Goal: Task Accomplishment & Management: Use online tool/utility

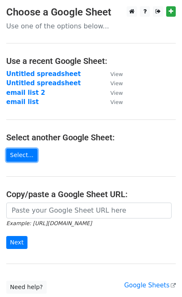
click at [21, 151] on link "Select..." at bounding box center [21, 154] width 31 height 13
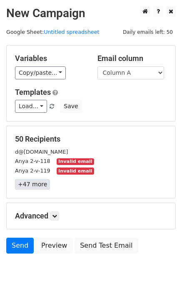
click at [38, 185] on link "+47 more" at bounding box center [32, 184] width 35 height 10
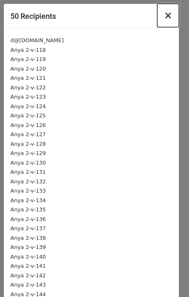
click at [163, 17] on span "×" at bounding box center [167, 16] width 8 height 12
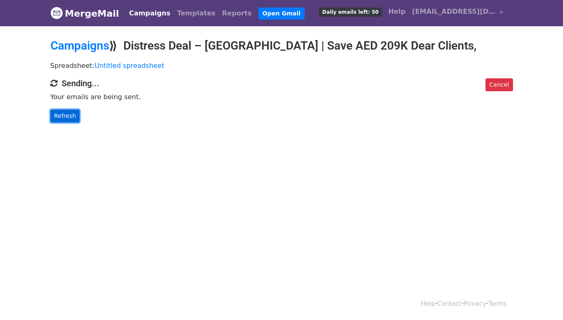
click at [55, 114] on link "Refresh" at bounding box center [65, 116] width 30 height 13
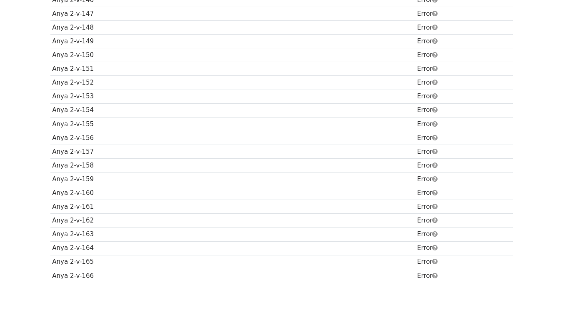
scroll to position [583, 0]
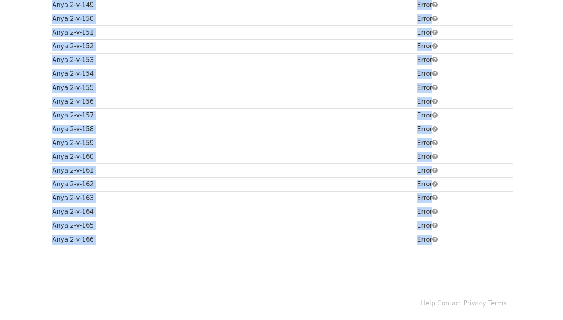
drag, startPoint x: 301, startPoint y: 144, endPoint x: 332, endPoint y: 314, distance: 173.1
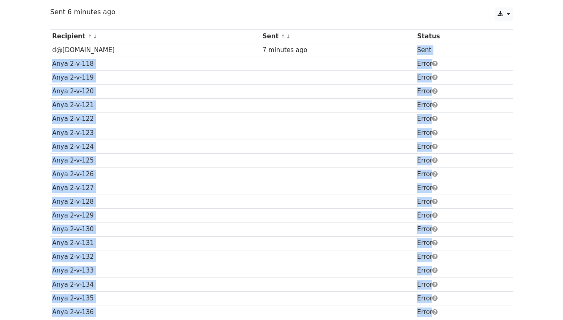
scroll to position [0, 0]
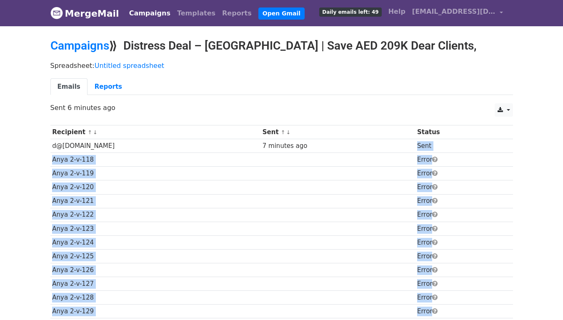
click at [67, 88] on link "Emails" at bounding box center [68, 86] width 37 height 17
click at [100, 86] on link "Reports" at bounding box center [109, 86] width 42 height 17
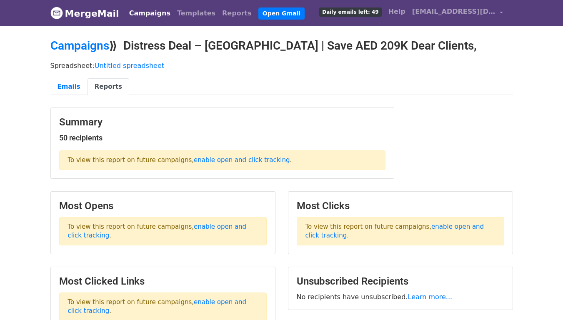
click at [103, 86] on link "Reports" at bounding box center [109, 86] width 42 height 17
click at [68, 80] on link "Emails" at bounding box center [68, 86] width 37 height 17
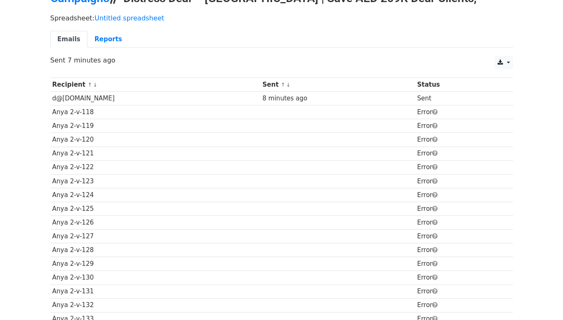
scroll to position [56, 0]
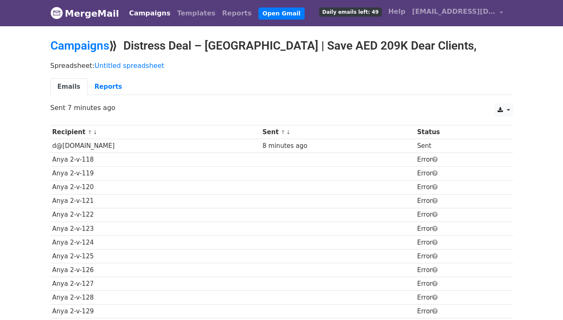
click at [62, 5] on link "MergeMail" at bounding box center [84, 14] width 69 height 18
click at [259, 10] on link "Open Gmail" at bounding box center [282, 14] width 46 height 12
click at [259, 14] on link "Open Gmail" at bounding box center [282, 14] width 46 height 12
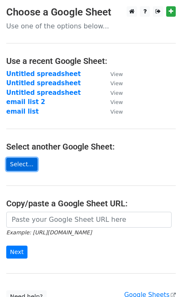
click at [19, 167] on link "Select..." at bounding box center [21, 164] width 31 height 13
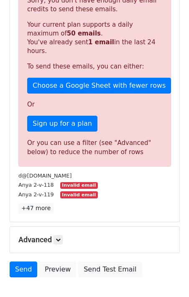
scroll to position [157, 0]
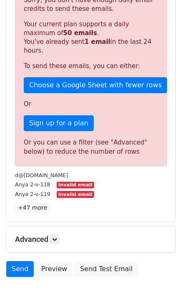
click at [35, 181] on small "Anya 2-v-118" at bounding box center [32, 184] width 35 height 6
click at [31, 202] on link "+47 more" at bounding box center [32, 207] width 35 height 10
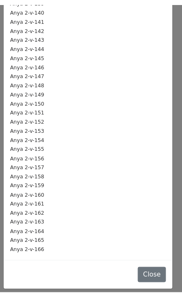
scroll to position [0, 0]
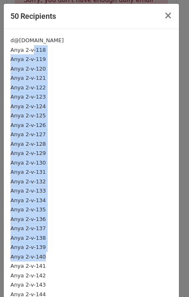
drag, startPoint x: 32, startPoint y: 50, endPoint x: 117, endPoint y: 127, distance: 114.9
click at [117, 127] on div "d@gmail.com Anya 2-v-118 Anya 2-v-119 Anya 2-v-120 Anya 2-v-121 Anya 2-v-122 An…" at bounding box center [91, 270] width 175 height 483
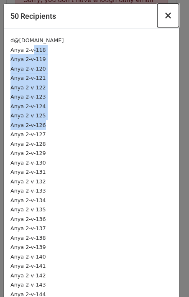
click at [163, 14] on span "×" at bounding box center [167, 16] width 8 height 12
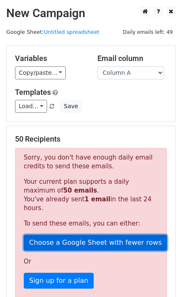
click at [69, 237] on link "Choose a Google Sheet with fewer rows" at bounding box center [95, 242] width 143 height 16
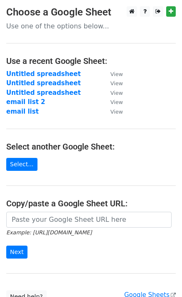
click at [60, 274] on main "Choose a Google Sheet Use one of the options below... Use a recent Google Sheet…" at bounding box center [91, 154] width 182 height 297
click at [45, 71] on strong "Untitled spreadsheet" at bounding box center [43, 74] width 75 height 8
drag, startPoint x: 45, startPoint y: 71, endPoint x: 21, endPoint y: 99, distance: 37.2
click at [21, 99] on tbody "Untitled spreadsheet View Untitled spreadsheet View Untitled spreadsheet View e…" at bounding box center [64, 92] width 117 height 47
click at [21, 99] on strong "email list 2" at bounding box center [25, 102] width 39 height 8
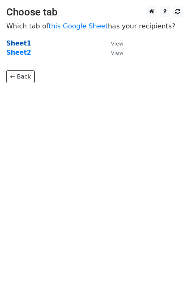
click at [11, 44] on strong "Sheet1" at bounding box center [18, 44] width 25 height 8
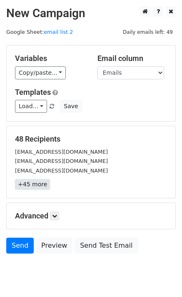
click at [32, 184] on link "+45 more" at bounding box center [32, 184] width 35 height 10
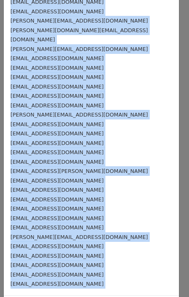
scroll to position [229, 0]
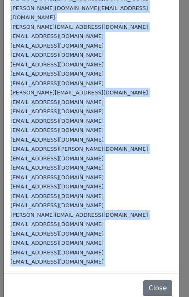
drag, startPoint x: 8, startPoint y: 38, endPoint x: 48, endPoint y: 296, distance: 261.7
click at [48, 296] on div "48 Recipients × sami.hani@my.com moteea@hotmail.com shihuidan1126@hotmail.com a…" at bounding box center [94, 148] width 189 height 297
copy form "sami.hani@my.com moteea@hotmail.com shihuidan1126@hotmail.com ahmedgold@gmail.c…"
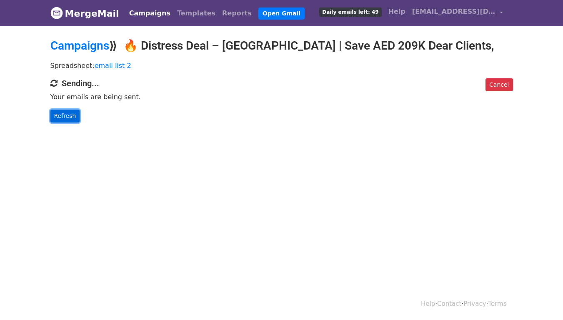
click at [67, 119] on link "Refresh" at bounding box center [65, 116] width 30 height 13
click at [64, 110] on link "Refresh" at bounding box center [65, 116] width 30 height 13
